Goal: Task Accomplishment & Management: Use online tool/utility

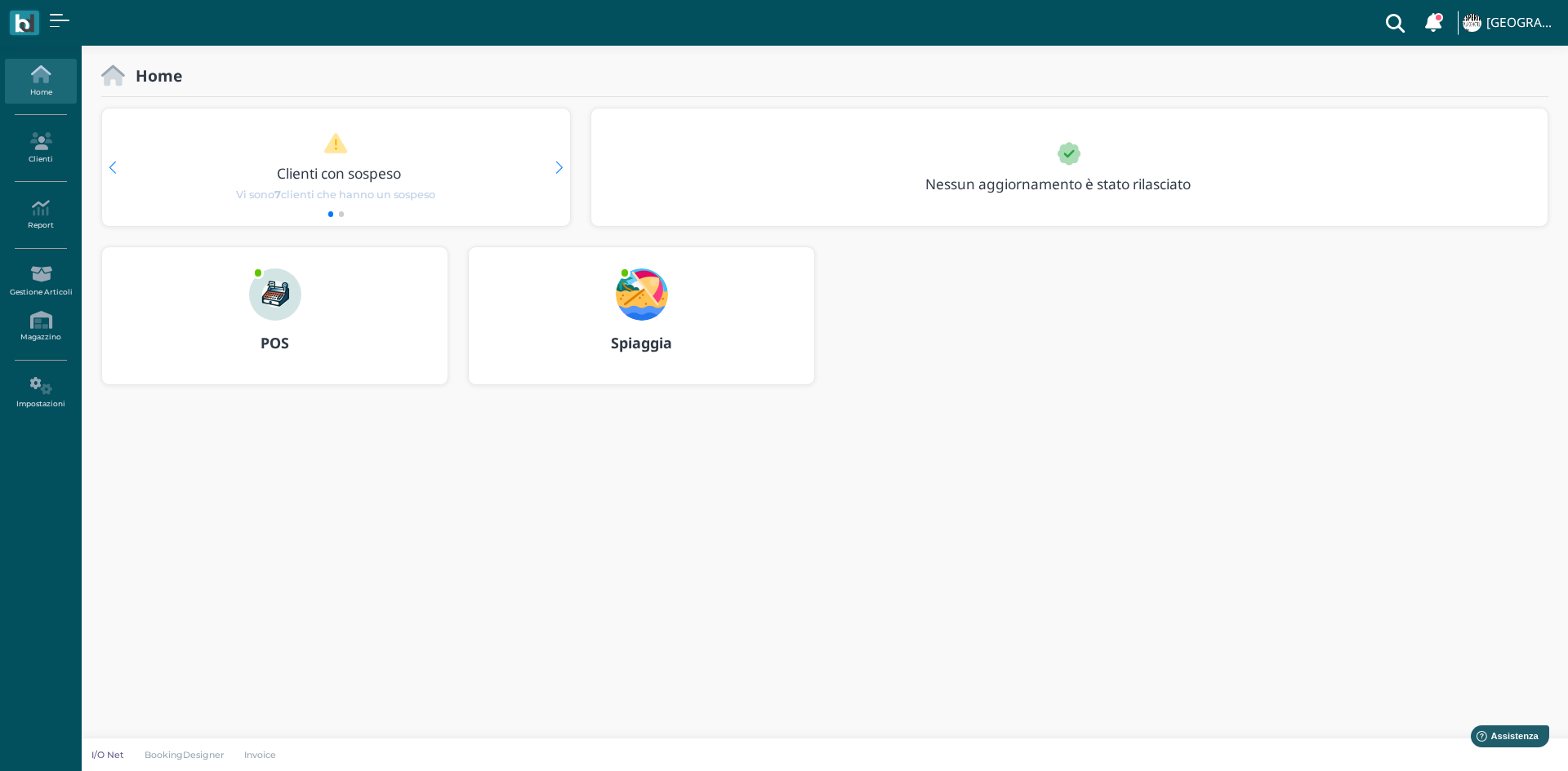
click at [286, 305] on img at bounding box center [274, 294] width 52 height 52
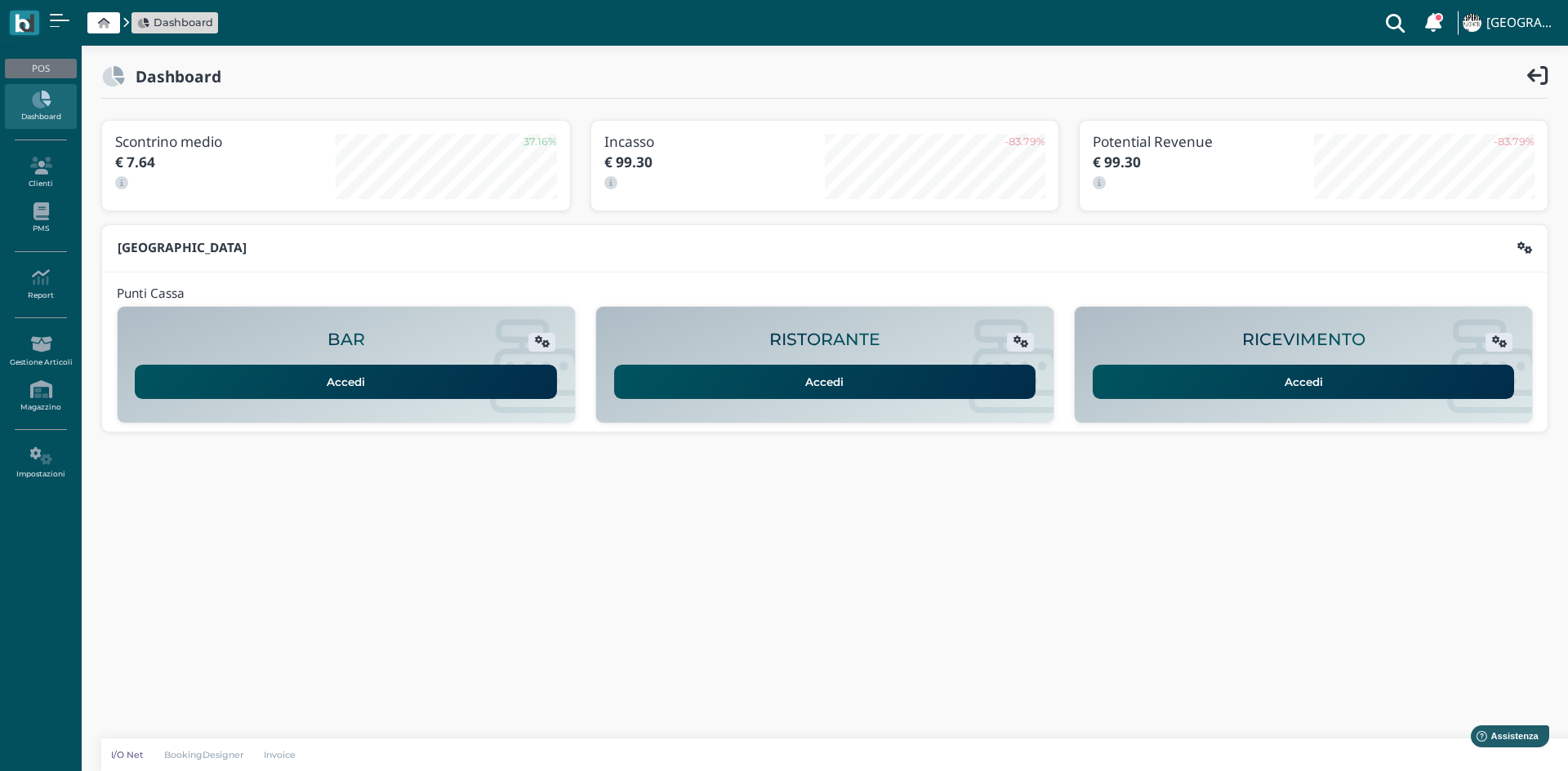
click at [1314, 376] on link "Accedi" at bounding box center [1302, 382] width 422 height 35
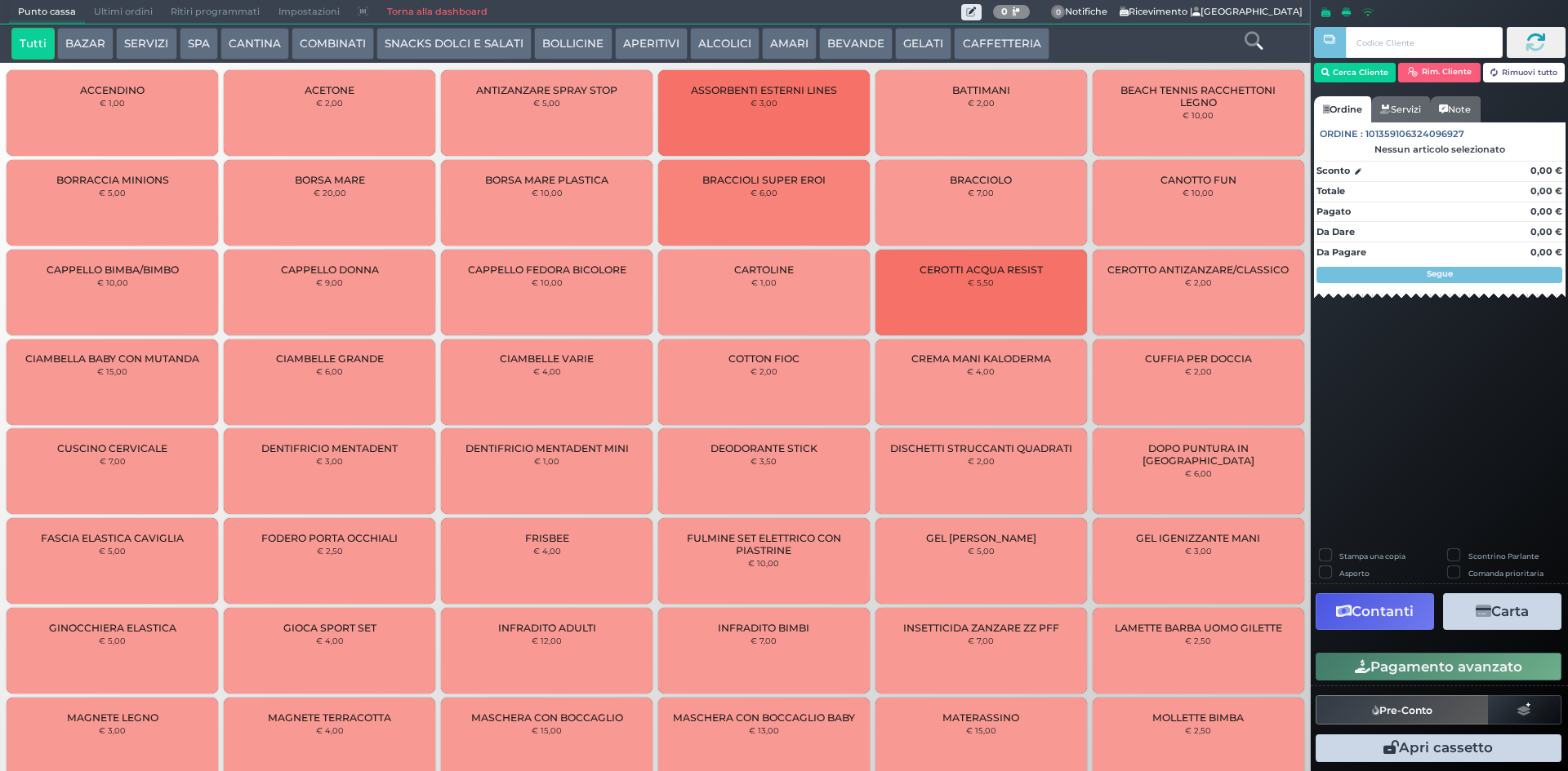
click at [147, 40] on button "SERVIZI" at bounding box center [145, 43] width 60 height 33
